Goal: Find specific page/section: Find specific page/section

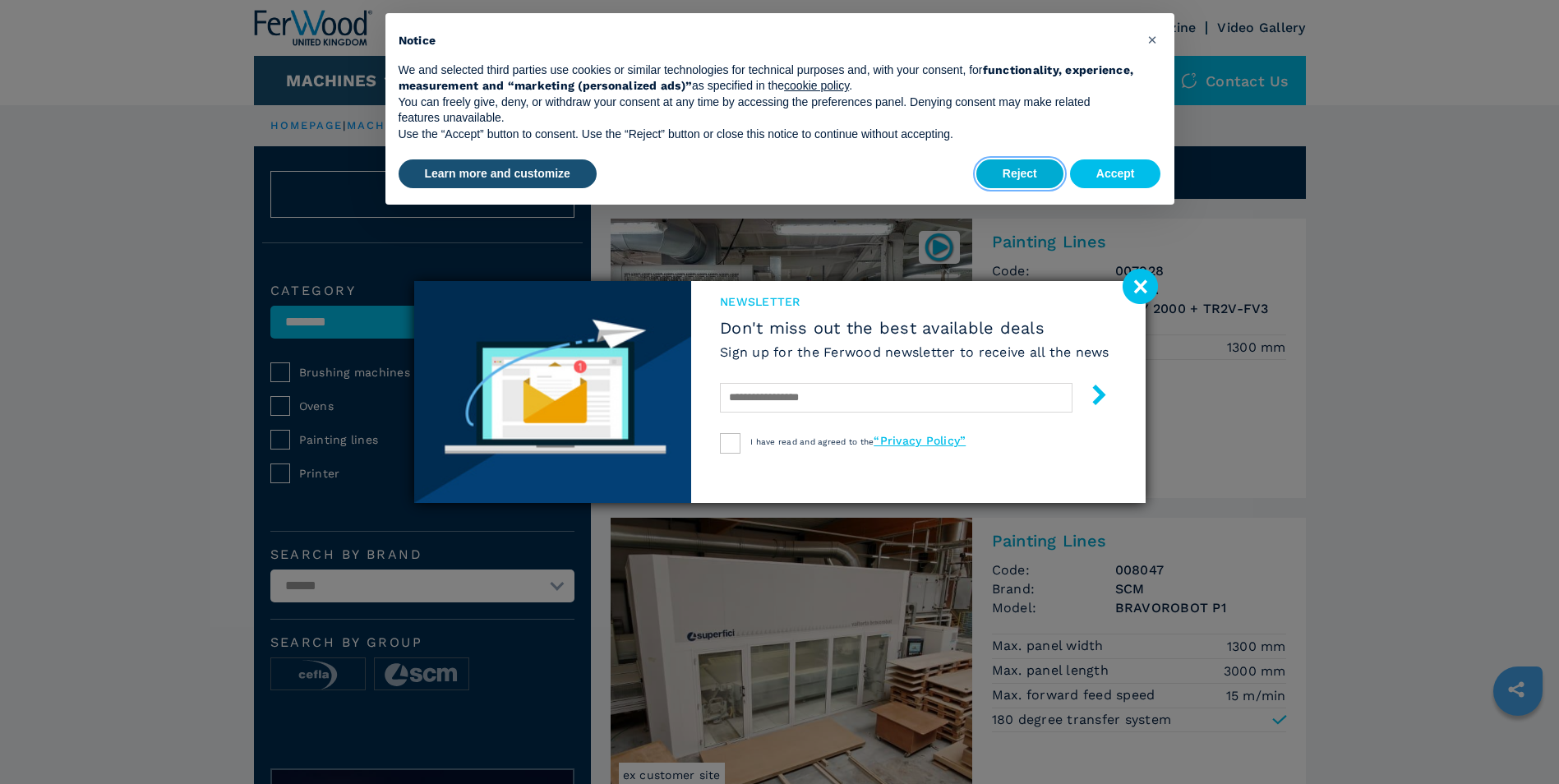
click at [1048, 174] on button "Reject" at bounding box center [1019, 173] width 87 height 30
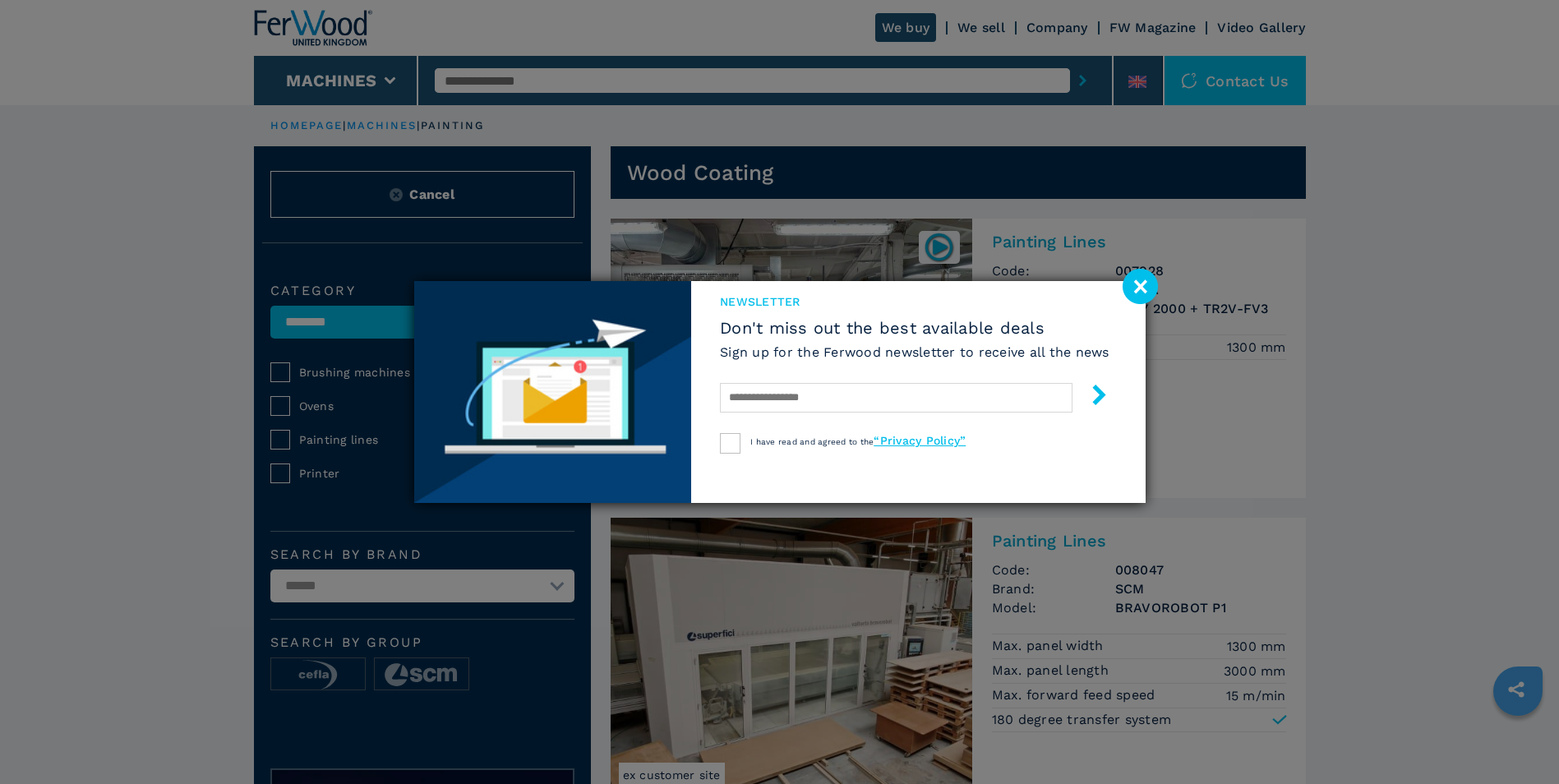
click at [1144, 276] on image at bounding box center [1140, 285] width 35 height 35
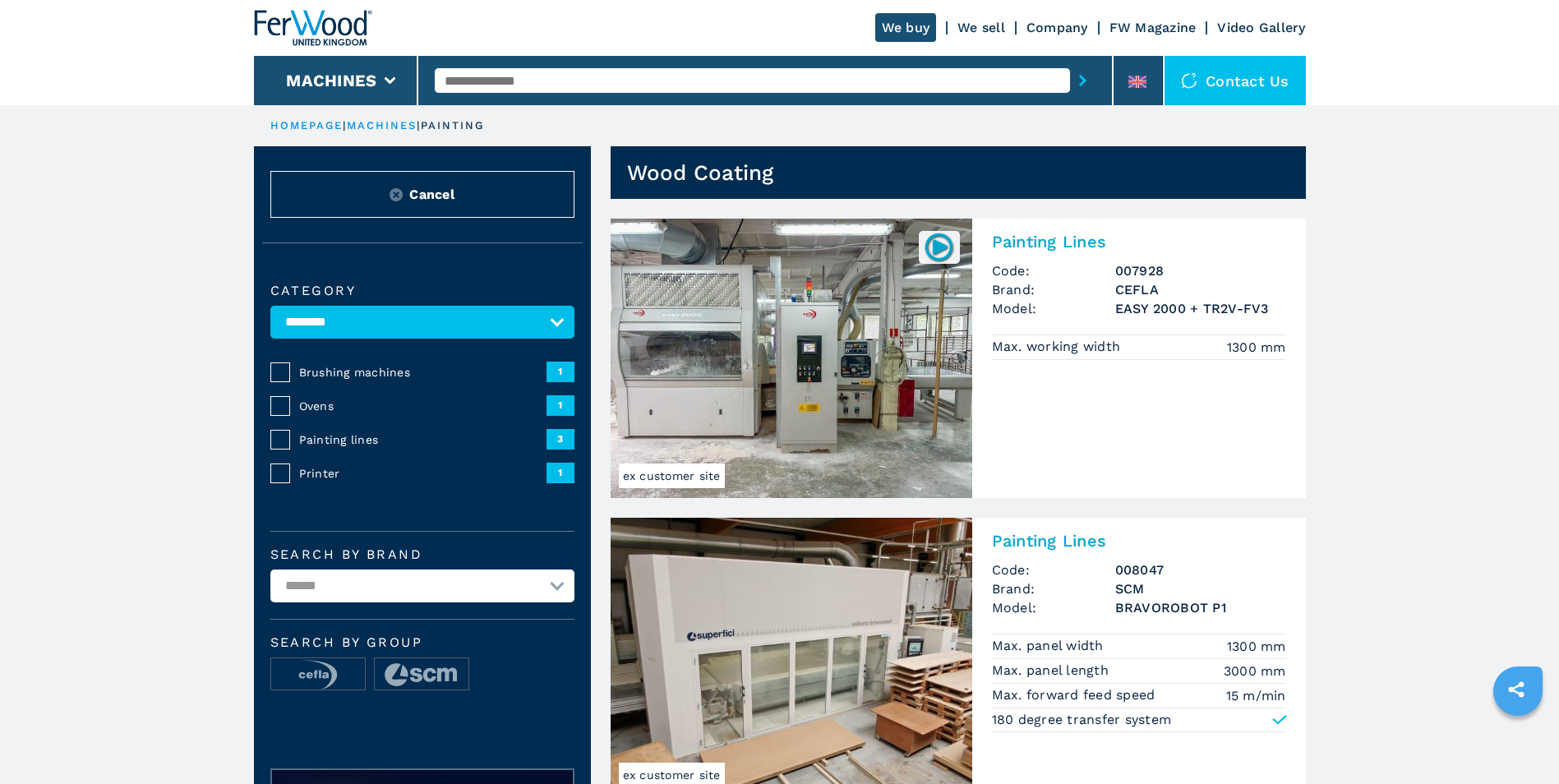
click at [935, 249] on img at bounding box center [938, 247] width 32 height 32
click at [947, 245] on img at bounding box center [938, 247] width 32 height 32
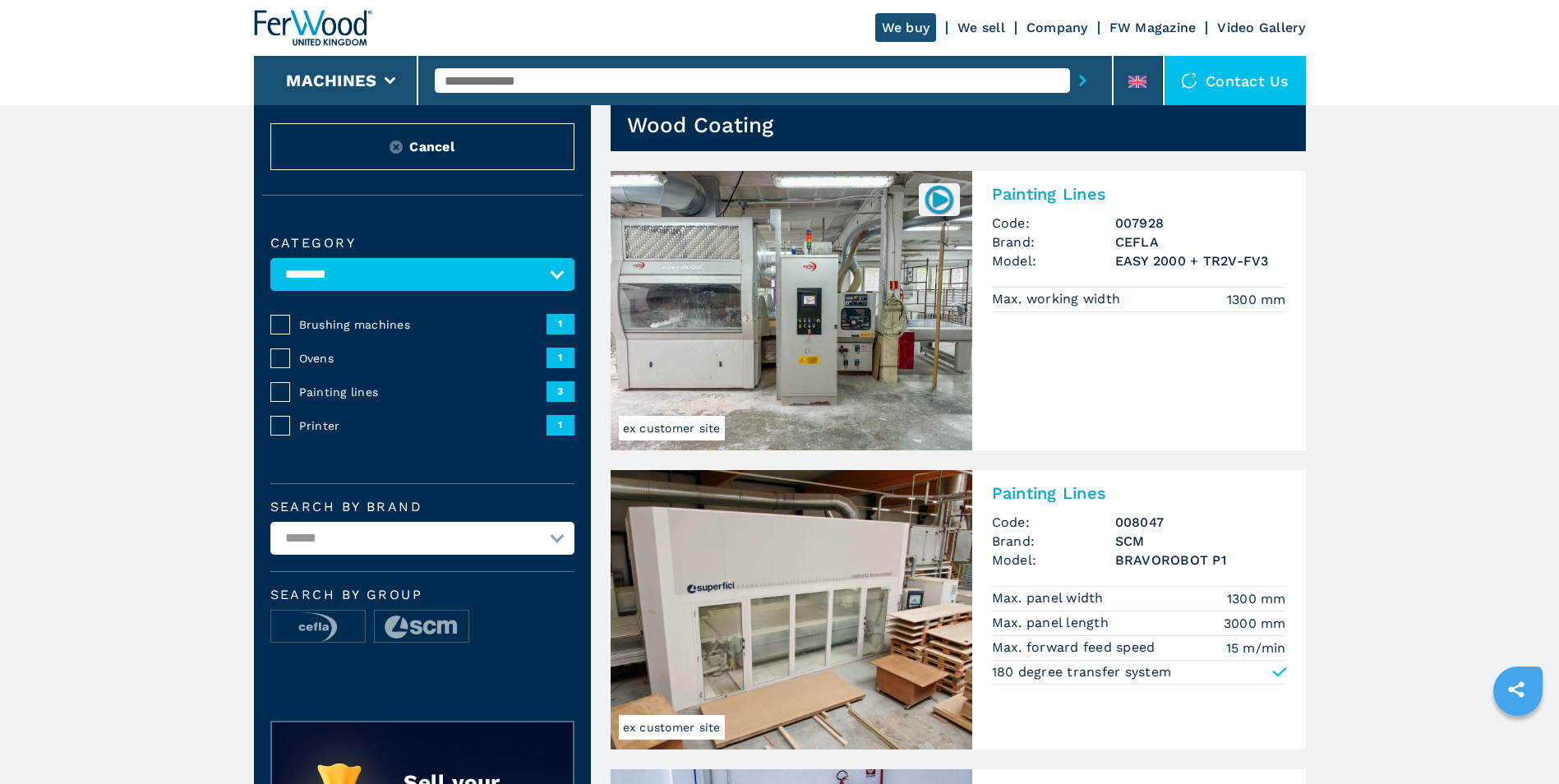
scroll to position [164, 0]
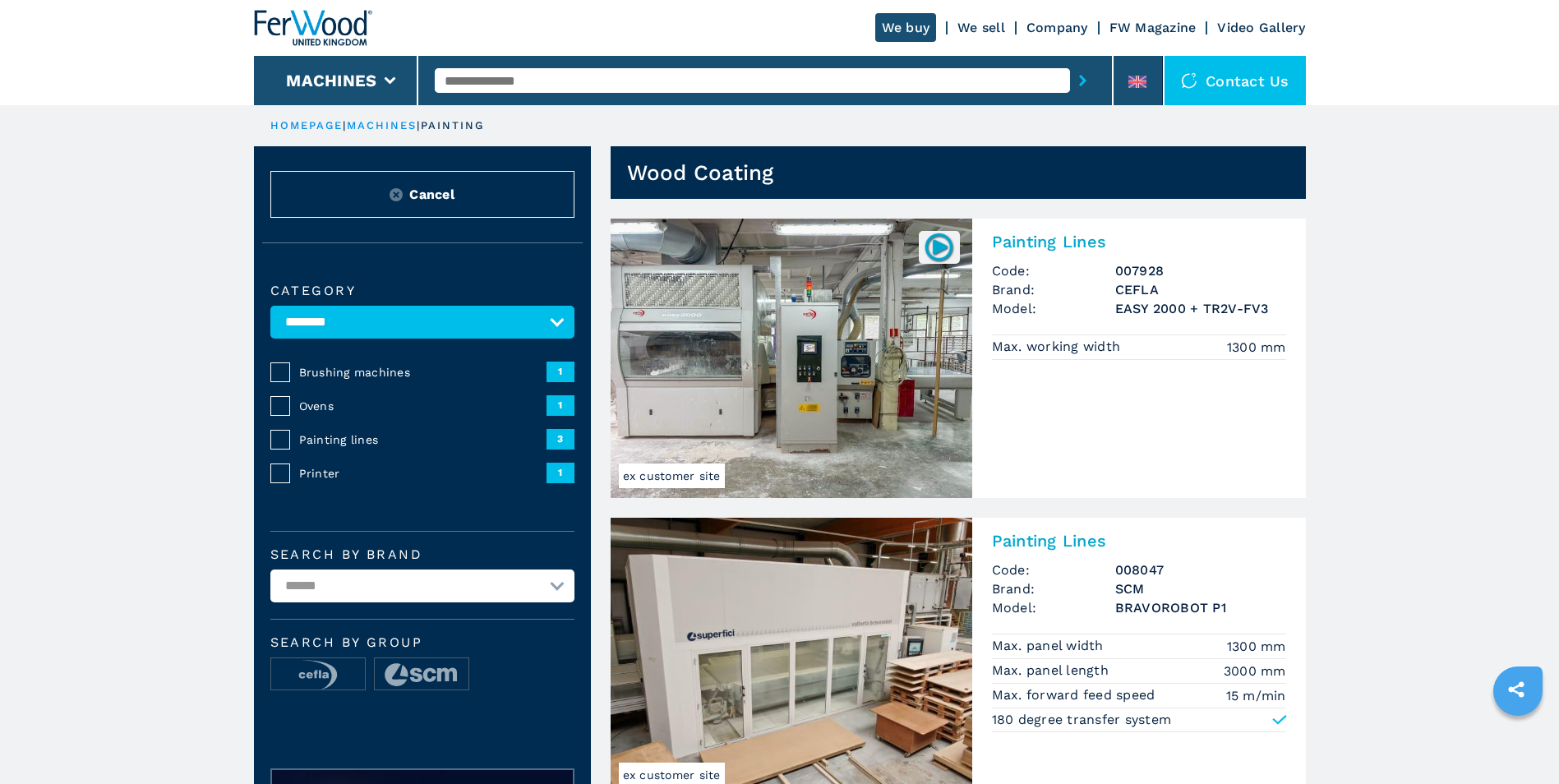
click at [328, 435] on span "Painting lines" at bounding box center [423, 439] width 248 height 16
click at [568, 437] on span "3" at bounding box center [560, 439] width 28 height 20
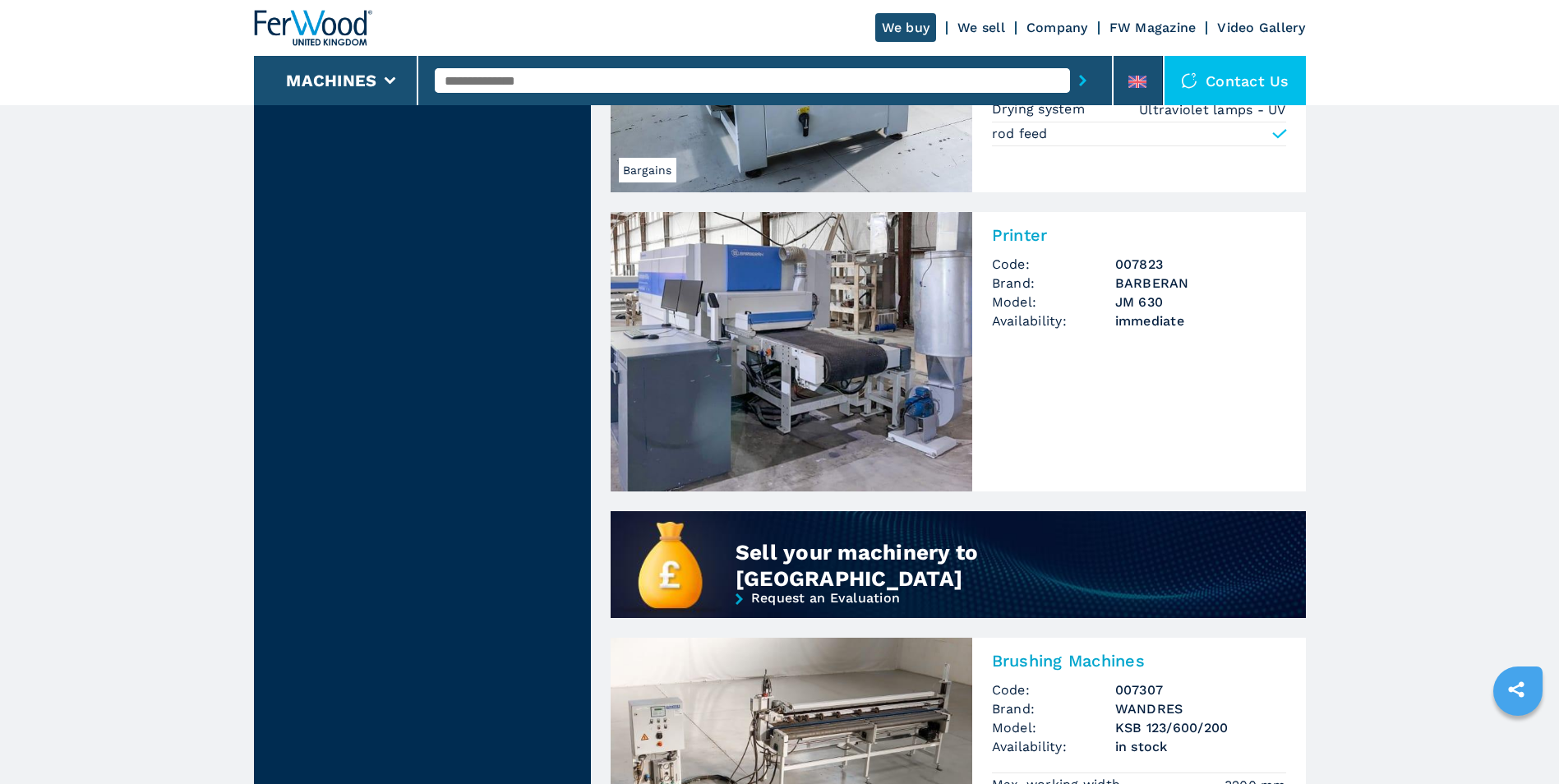
scroll to position [493, 0]
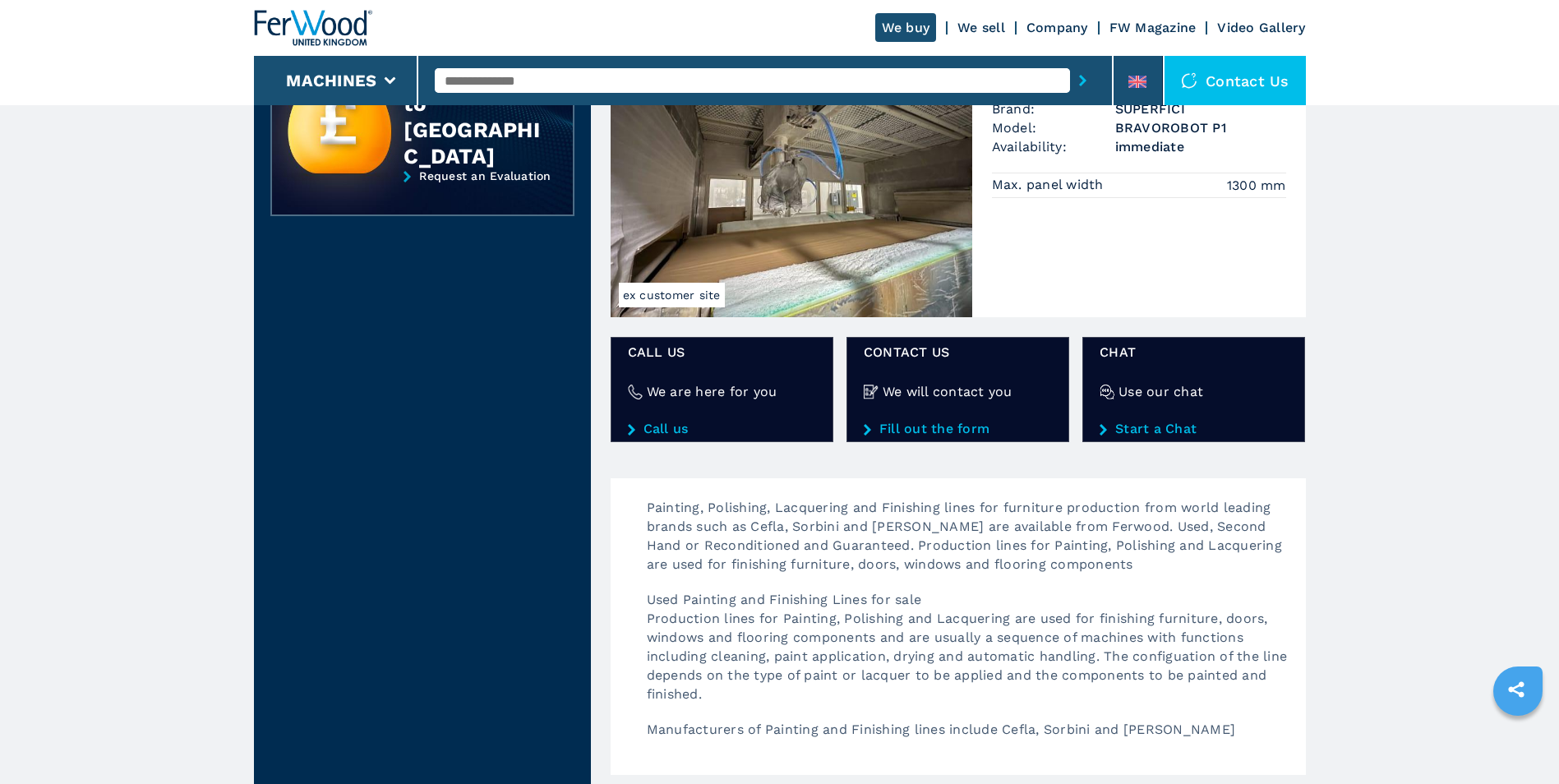
scroll to position [411, 0]
